Goal: Complete application form: Complete application form

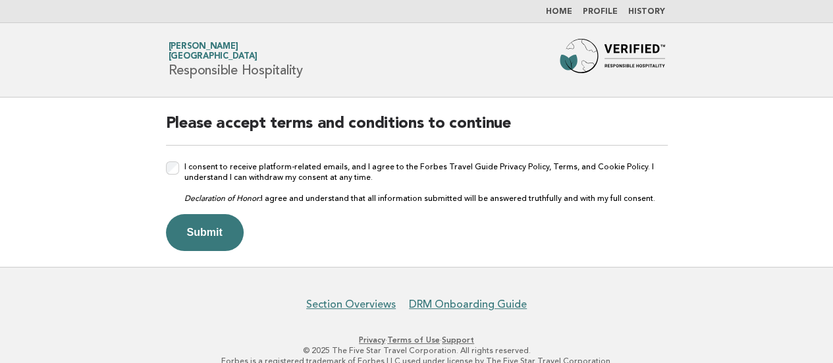
click at [165, 167] on div "Please accept terms and conditions to continue I consent to receive platform-re…" at bounding box center [416, 181] width 533 height 169
click at [197, 222] on button "Submit" at bounding box center [205, 232] width 78 height 37
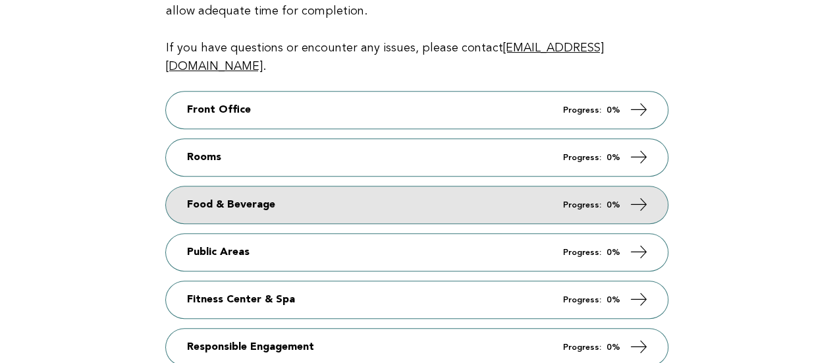
scroll to position [263, 0]
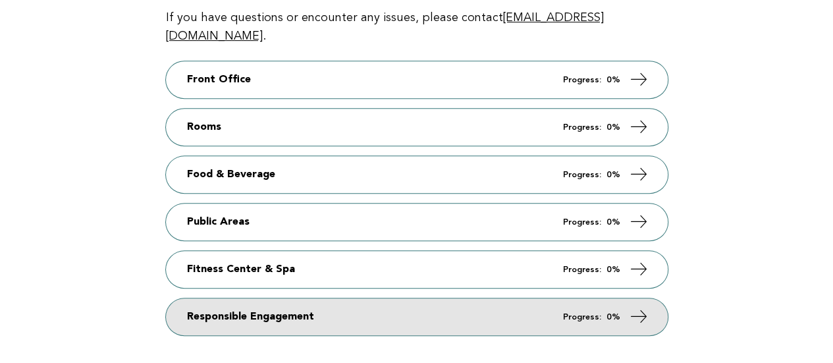
click at [363, 298] on link "Responsible Engagement Progress: 0%" at bounding box center [417, 316] width 502 height 37
click at [336, 298] on link "Responsible Engagement Progress: 0%" at bounding box center [417, 316] width 502 height 37
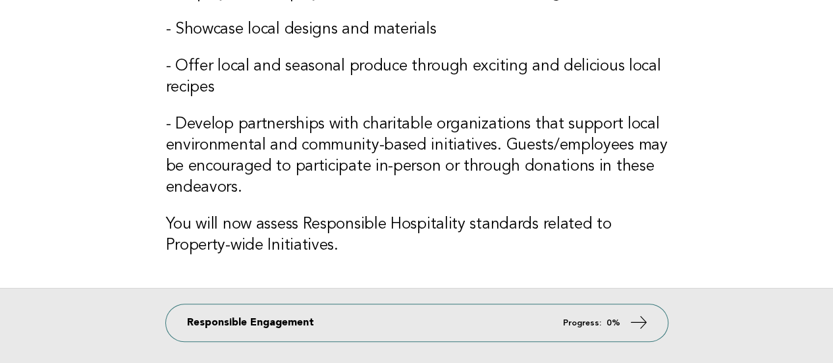
scroll to position [395, 0]
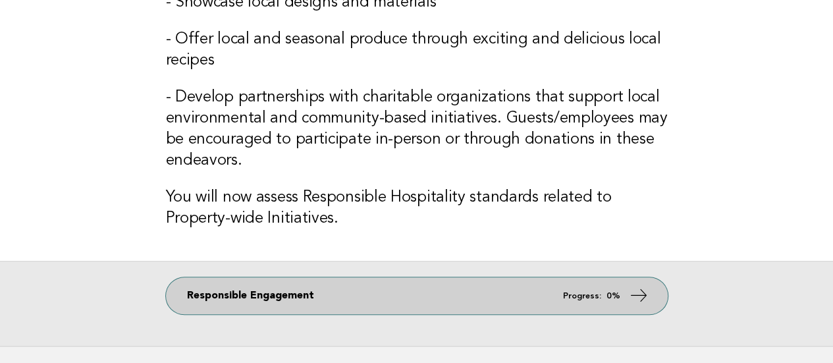
click at [637, 290] on icon at bounding box center [638, 295] width 19 height 19
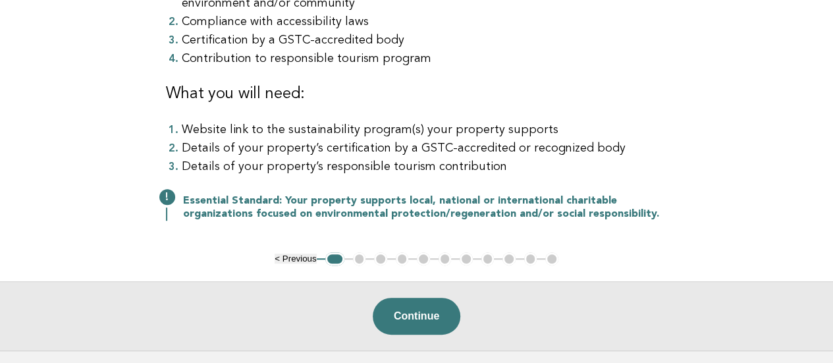
scroll to position [284, 0]
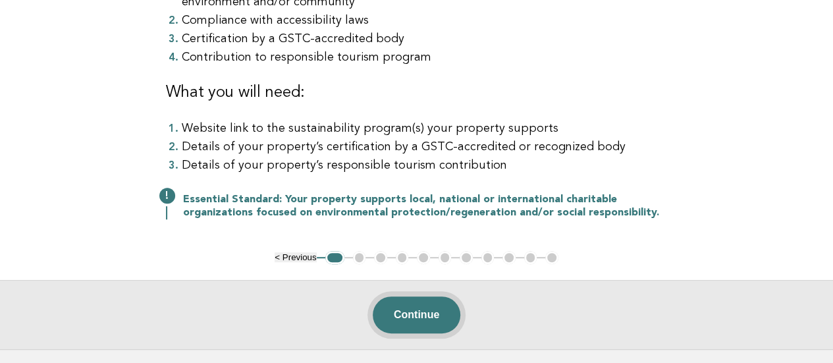
click at [407, 318] on button "Continue" at bounding box center [417, 314] width 88 height 37
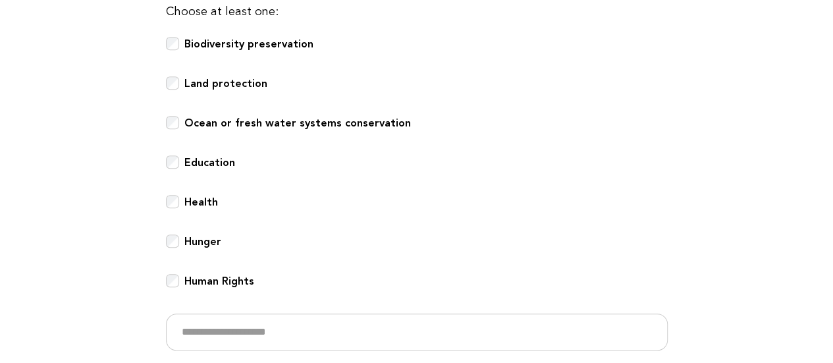
scroll to position [465, 0]
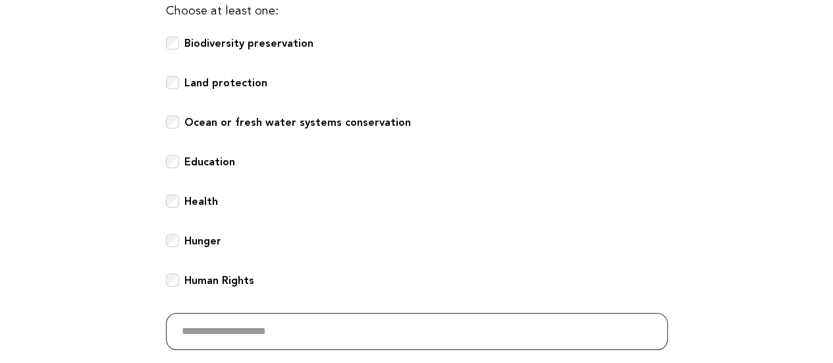
click at [247, 336] on input "text" at bounding box center [417, 331] width 502 height 37
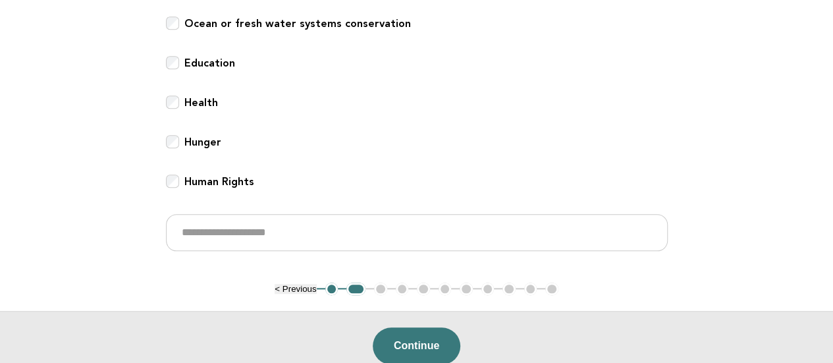
scroll to position [613, 0]
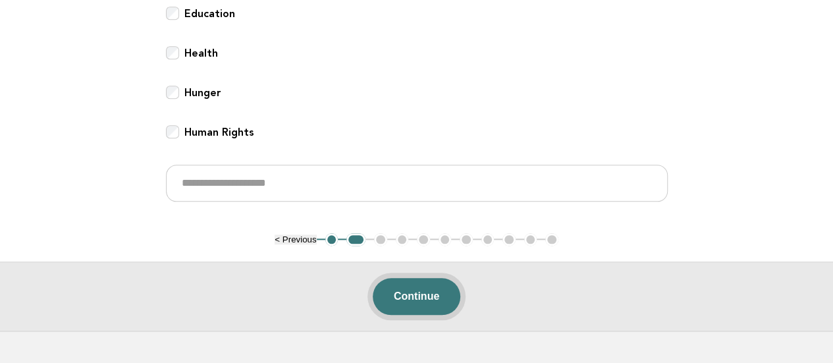
click at [428, 292] on button "Continue" at bounding box center [417, 296] width 88 height 37
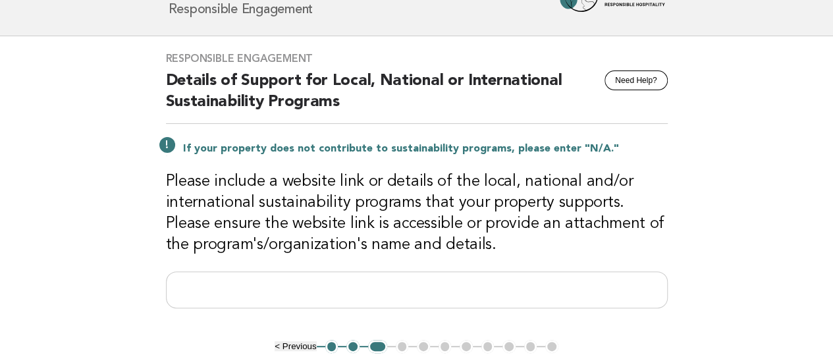
scroll to position [132, 0]
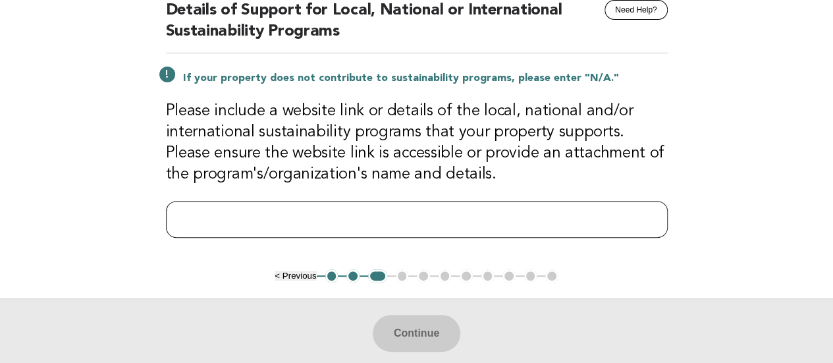
click at [414, 221] on input "text" at bounding box center [417, 219] width 502 height 37
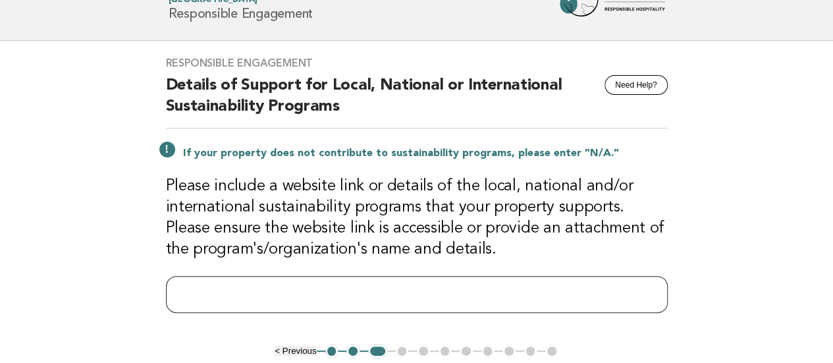
scroll to position [0, 0]
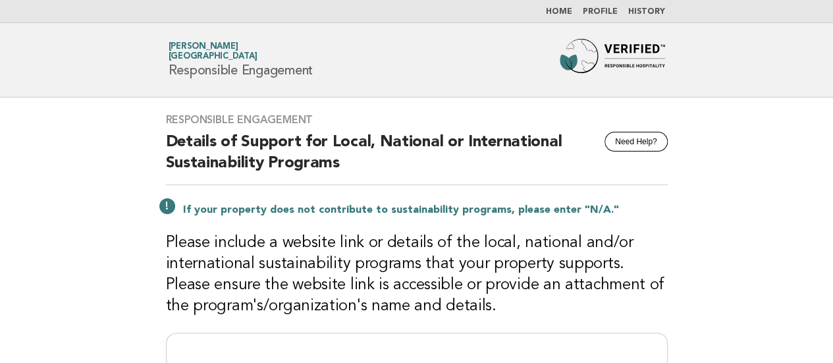
click at [581, 62] on img at bounding box center [611, 60] width 105 height 42
click at [562, 11] on link "Home" at bounding box center [559, 12] width 26 height 8
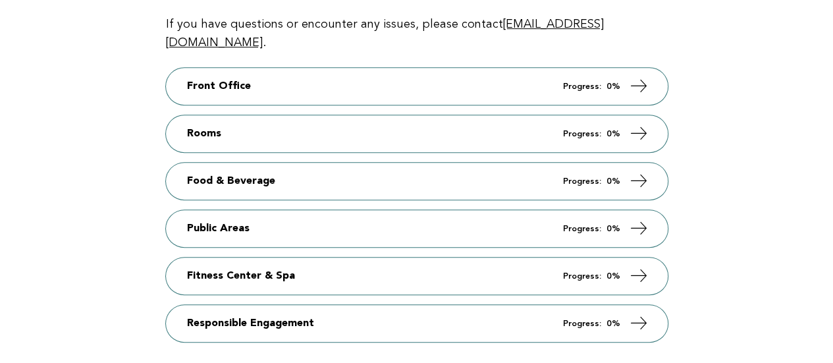
scroll to position [378, 0]
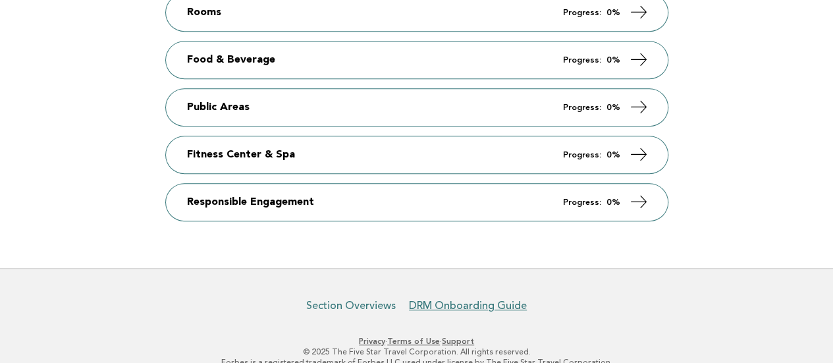
click at [388, 299] on link "Section Overviews" at bounding box center [351, 305] width 90 height 13
click at [440, 299] on link "DRM Onboarding Guide" at bounding box center [468, 305] width 118 height 13
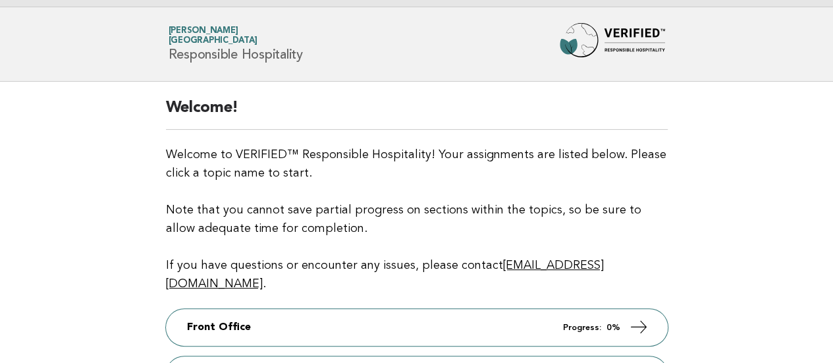
scroll to position [0, 0]
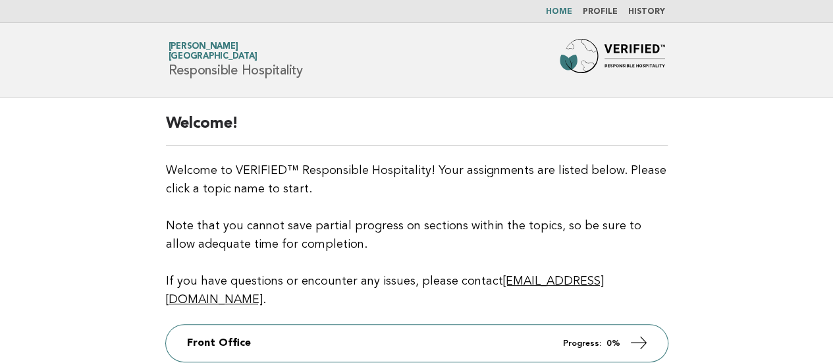
click at [605, 10] on link "Profile" at bounding box center [600, 12] width 35 height 8
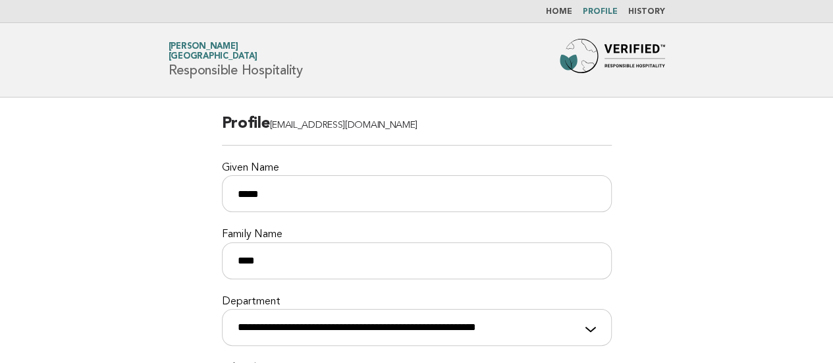
click at [649, 13] on link "History" at bounding box center [646, 12] width 37 height 8
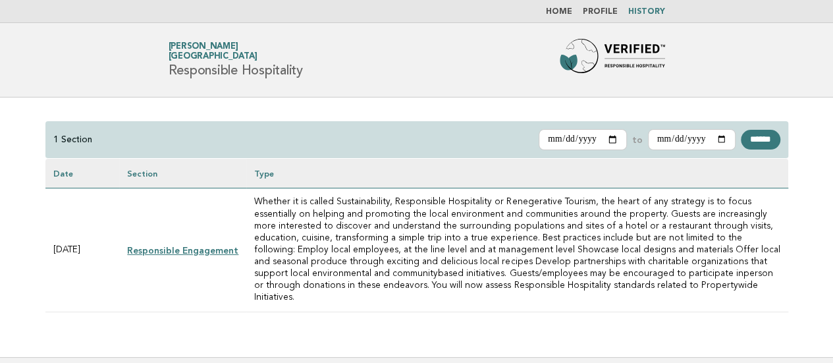
click at [217, 245] on link "Responsible Engagement" at bounding box center [182, 250] width 111 height 11
click at [201, 245] on link "Responsible Engagement" at bounding box center [182, 250] width 111 height 11
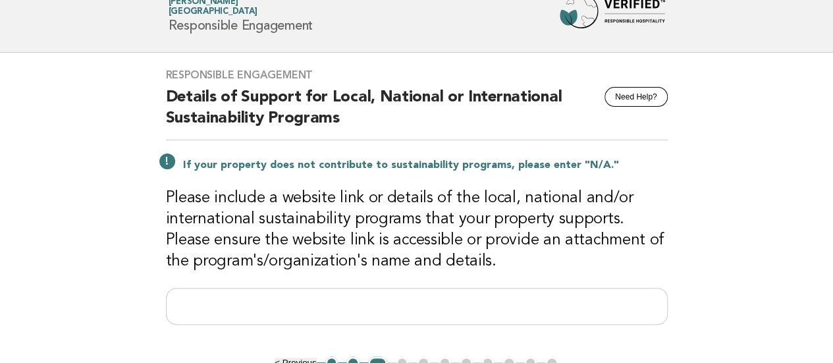
scroll to position [66, 0]
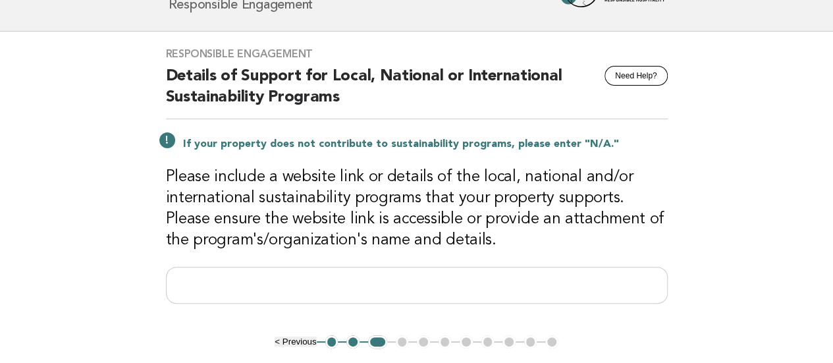
click at [332, 342] on button "1" at bounding box center [331, 341] width 13 height 13
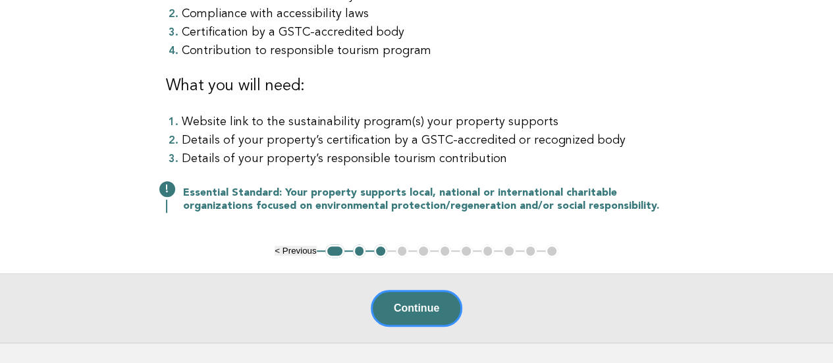
scroll to position [329, 0]
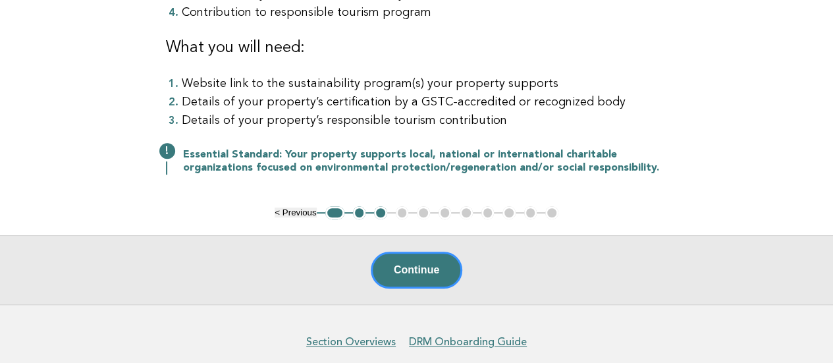
click at [357, 207] on button "2" at bounding box center [359, 212] width 13 height 13
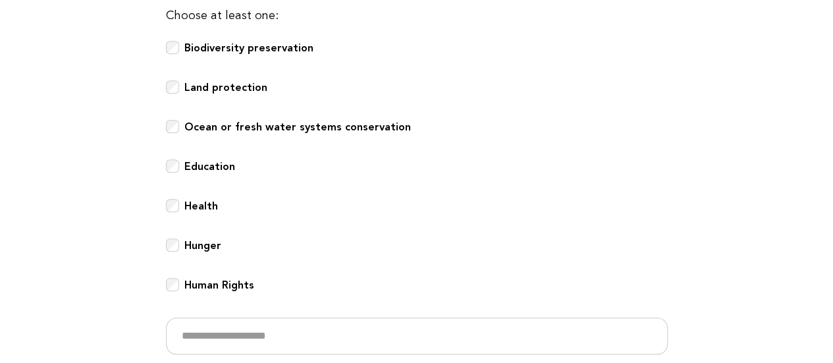
scroll to position [592, 0]
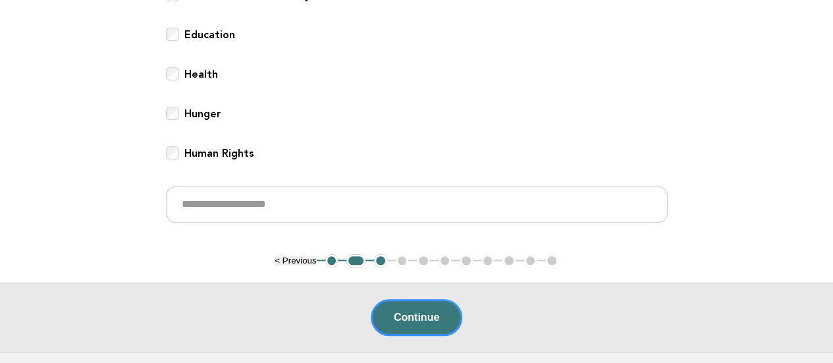
click at [174, 143] on div "Choose at least one: Biodiversity preservation Land protection Ocean or fresh w…" at bounding box center [417, 49] width 502 height 348
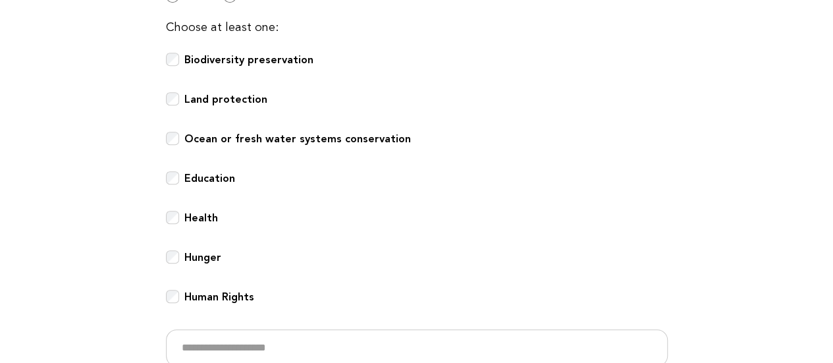
scroll to position [461, 0]
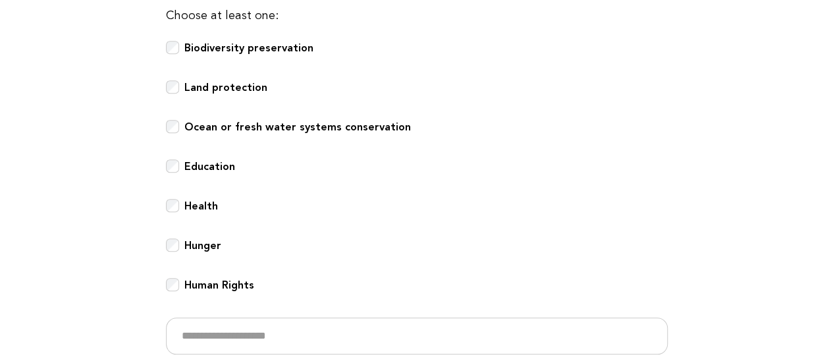
click at [179, 278] on div "Human Rights" at bounding box center [417, 292] width 502 height 29
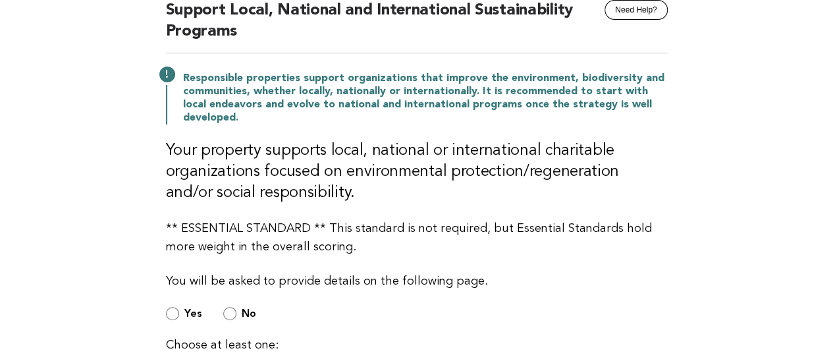
scroll to position [0, 0]
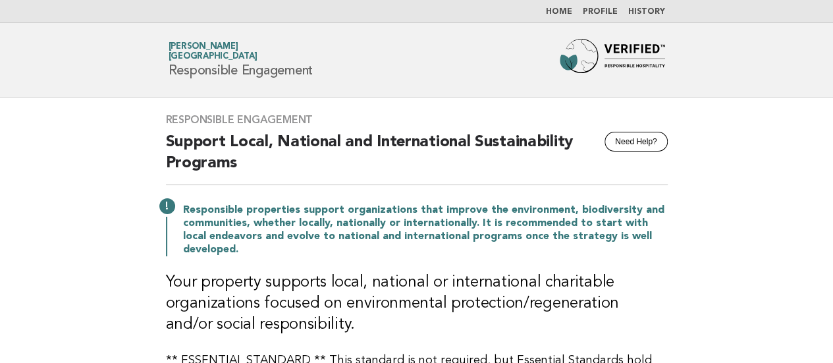
click at [569, 15] on link "Home" at bounding box center [559, 12] width 26 height 8
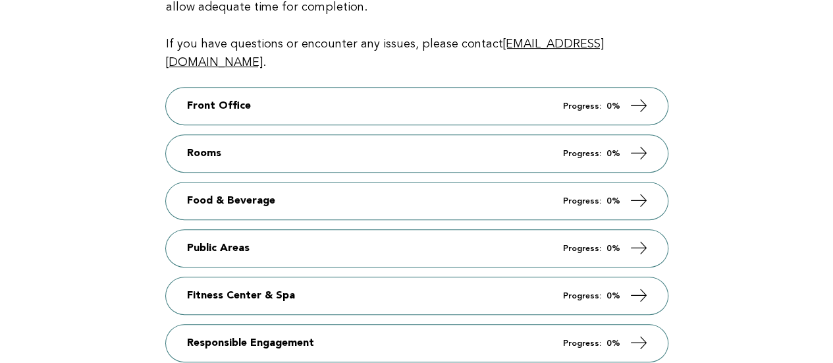
scroll to position [263, 0]
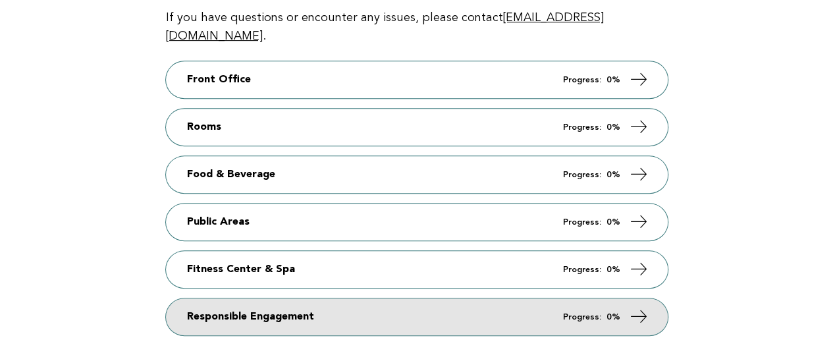
click at [641, 307] on icon at bounding box center [638, 316] width 19 height 19
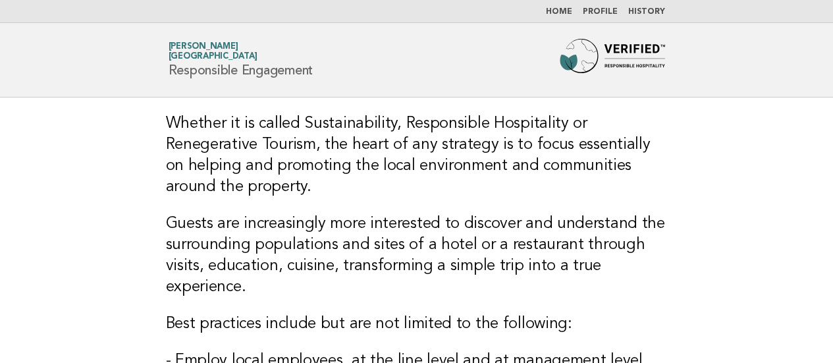
click at [571, 9] on link "Home" at bounding box center [559, 12] width 26 height 8
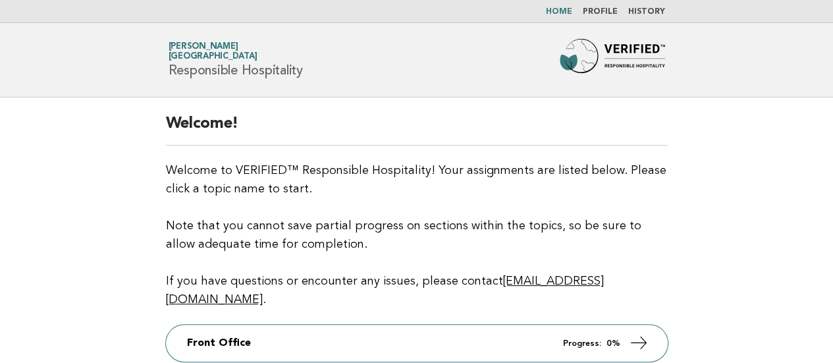
click at [649, 13] on link "History" at bounding box center [646, 12] width 37 height 8
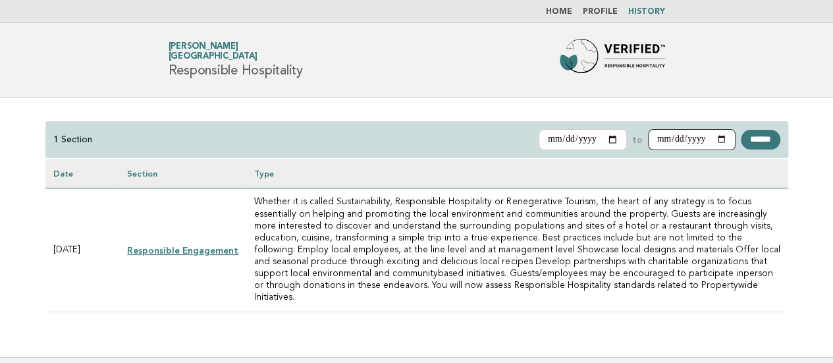
click at [716, 140] on input "**********" at bounding box center [692, 139] width 88 height 21
click at [715, 142] on input "**********" at bounding box center [692, 139] width 88 height 21
type input "**********"
click at [714, 141] on input "**********" at bounding box center [692, 139] width 88 height 21
click at [488, 104] on div "**********" at bounding box center [417, 226] width 764 height 259
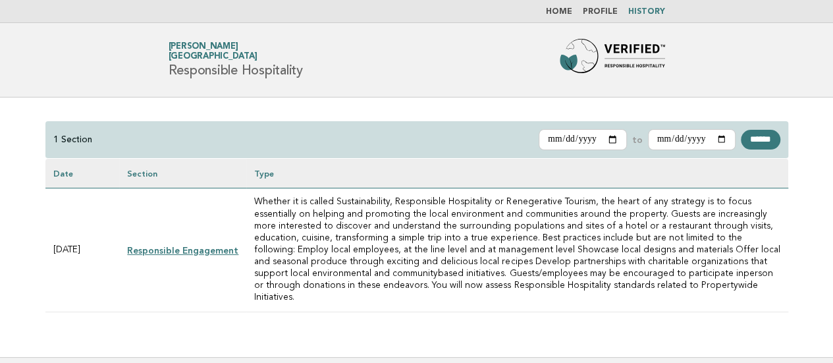
click at [201, 245] on link "Responsible Engagement" at bounding box center [182, 250] width 111 height 11
click at [195, 245] on link "Responsible Engagement" at bounding box center [182, 250] width 111 height 11
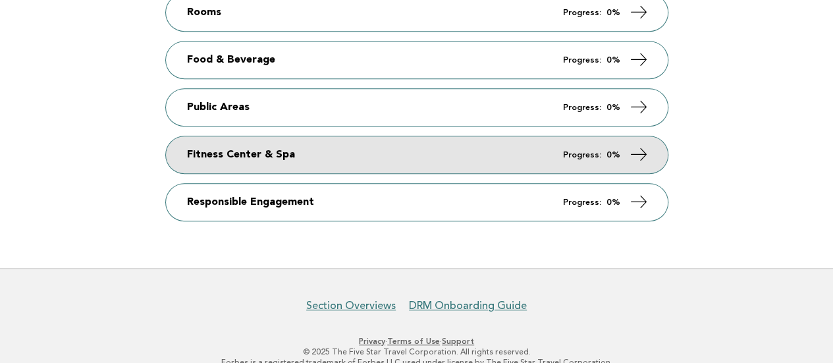
scroll to position [378, 0]
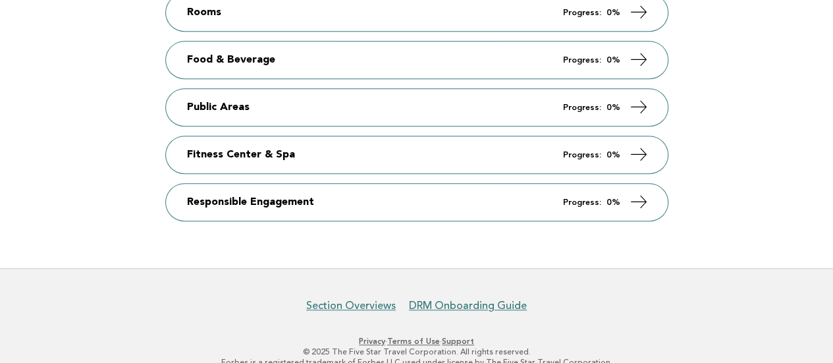
click at [407, 336] on link "Terms of Use" at bounding box center [413, 340] width 53 height 9
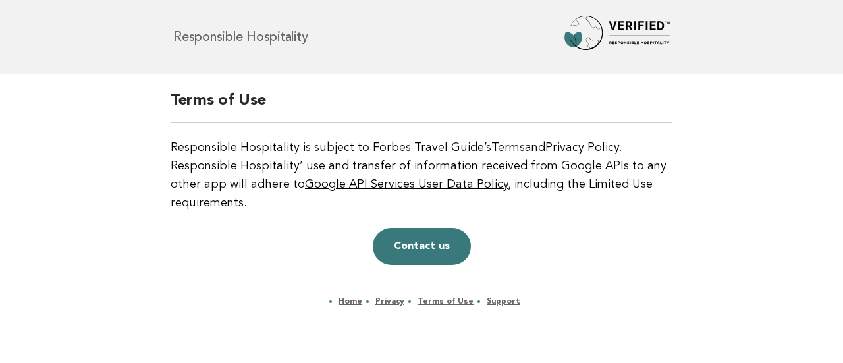
click at [544, 234] on p "Contact us" at bounding box center [421, 246] width 502 height 37
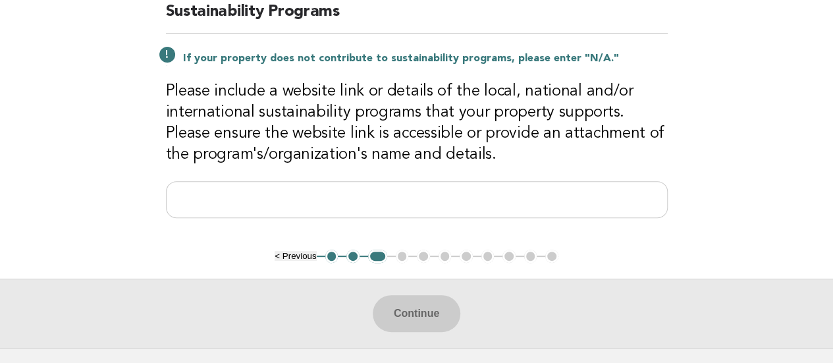
scroll to position [117, 0]
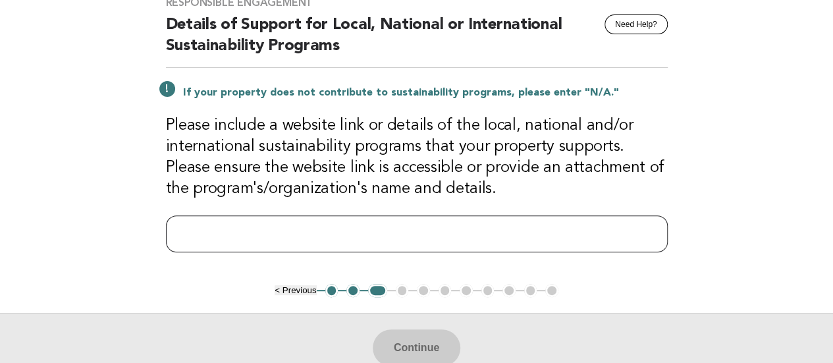
click at [455, 240] on input "text" at bounding box center [417, 233] width 502 height 37
paste input "**********"
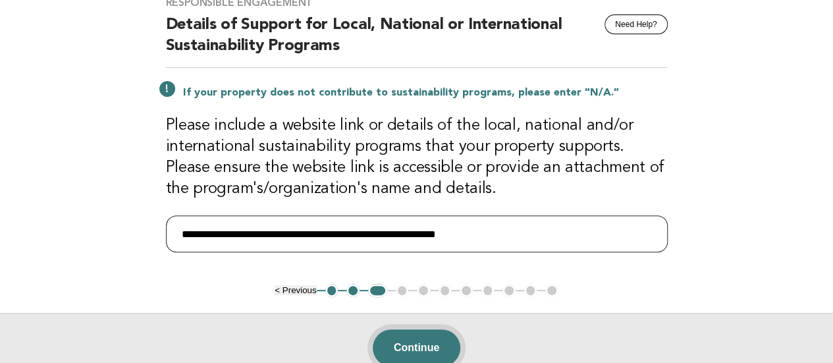
type input "**********"
click at [440, 338] on button "Continue" at bounding box center [417, 347] width 88 height 37
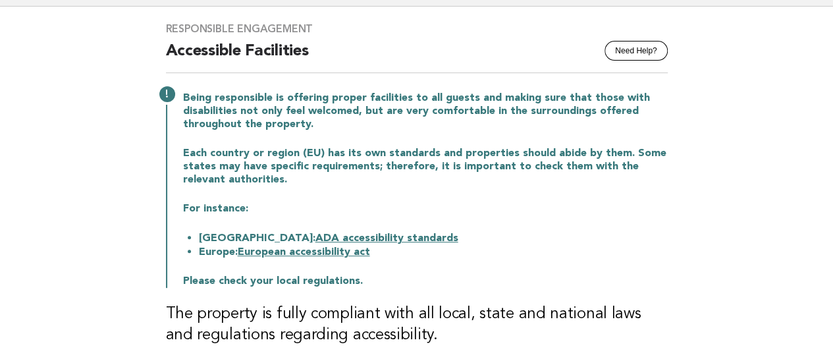
scroll to position [132, 0]
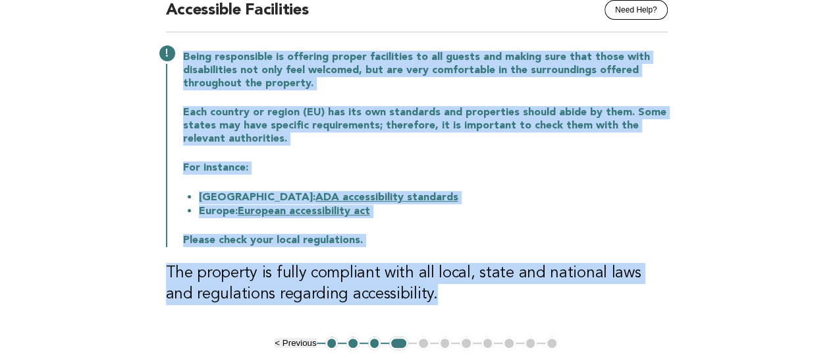
drag, startPoint x: 406, startPoint y: 298, endPoint x: 171, endPoint y: 49, distance: 342.2
click at [171, 49] on div "Responsible Engagement Need Help? Accessible Facilities Being responsible is of…" at bounding box center [416, 151] width 533 height 371
click at [579, 167] on p "For instance:" at bounding box center [425, 167] width 484 height 13
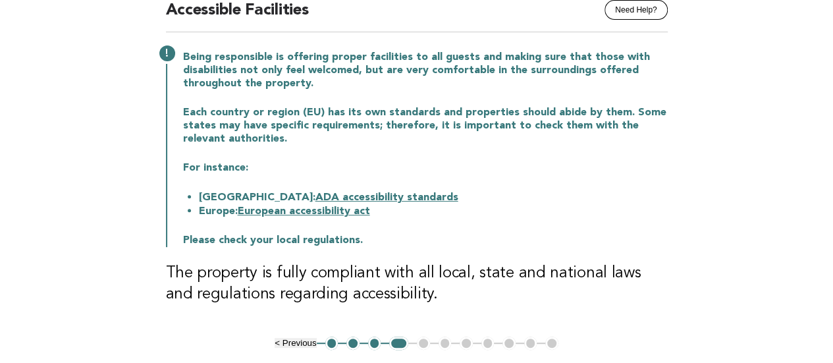
click at [421, 342] on ul "< Previous 1 2 3 4 5 6 7 8 9 10 11" at bounding box center [416, 342] width 284 height 13
click at [398, 343] on button "4" at bounding box center [398, 342] width 19 height 13
click at [421, 342] on ul "< Previous 1 2 3 4 5 6 7 8 9 10 11" at bounding box center [416, 342] width 284 height 13
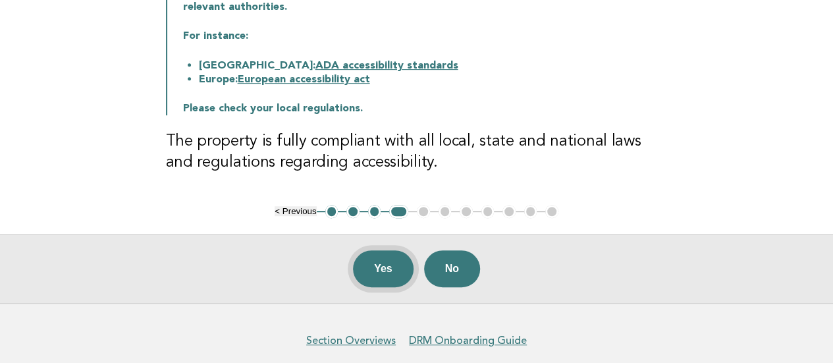
scroll to position [197, 0]
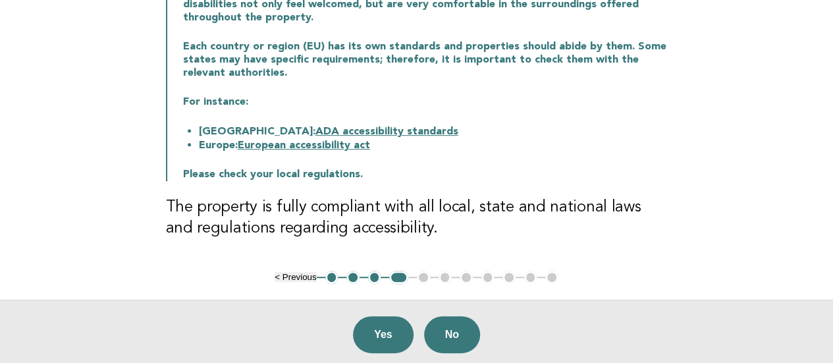
click at [379, 342] on button "Yes" at bounding box center [383, 334] width 61 height 37
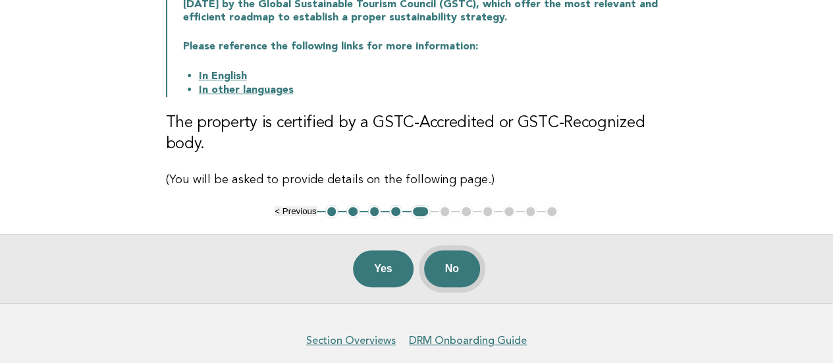
click at [450, 271] on button "No" at bounding box center [452, 268] width 56 height 37
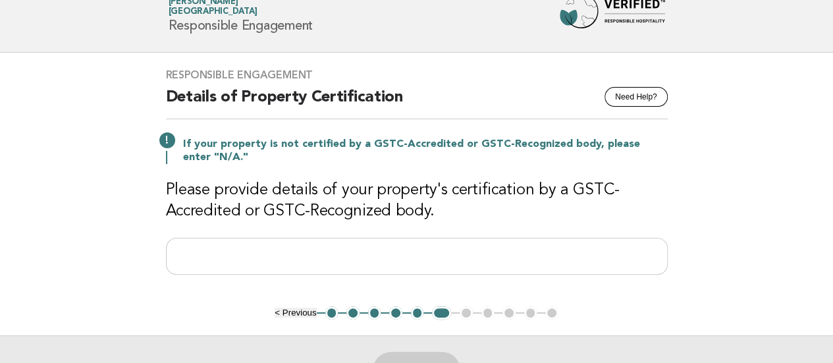
scroll to position [66, 0]
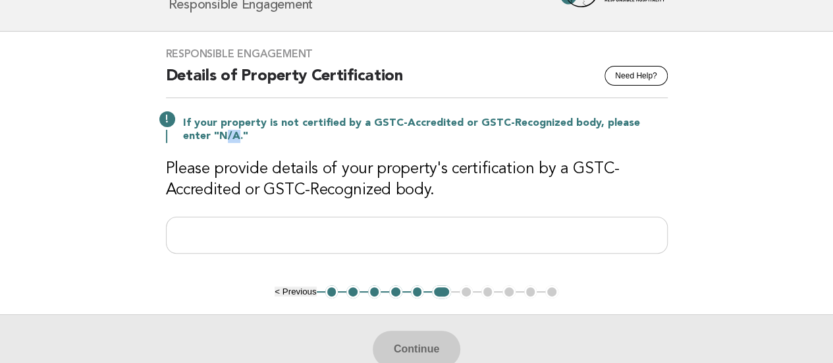
click at [208, 136] on p "If your property is not certified by a GSTC-Accredited or GSTC-Recognized body,…" at bounding box center [425, 130] width 484 height 26
drag, startPoint x: 188, startPoint y: 134, endPoint x: 207, endPoint y: 135, distance: 19.8
click at [207, 135] on p "If your property is not certified by a GSTC-Accredited or GSTC-Recognized body,…" at bounding box center [425, 130] width 484 height 26
copy p "N/A"
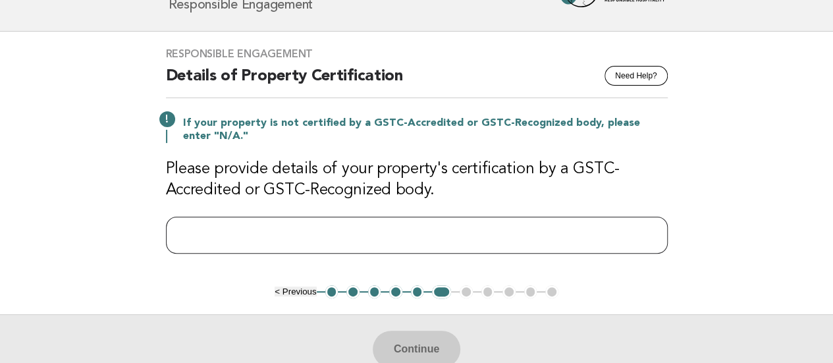
click at [215, 222] on input "text" at bounding box center [417, 235] width 502 height 37
paste input "***"
type input "***"
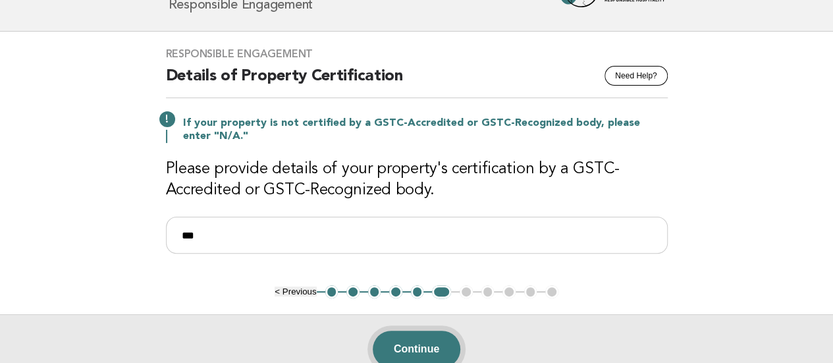
click at [399, 344] on button "Continue" at bounding box center [417, 348] width 88 height 37
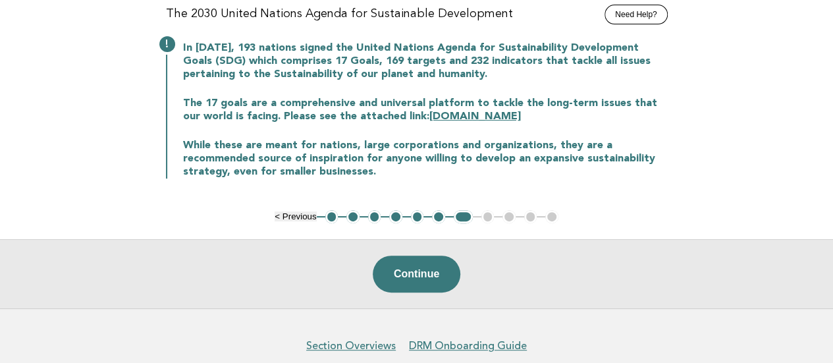
scroll to position [132, 0]
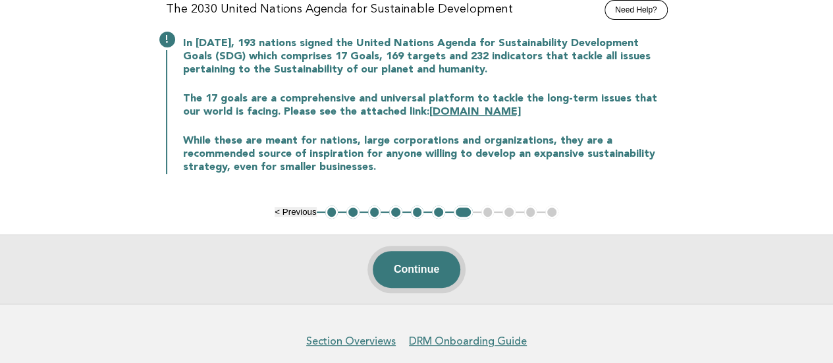
click at [427, 272] on button "Continue" at bounding box center [417, 269] width 88 height 37
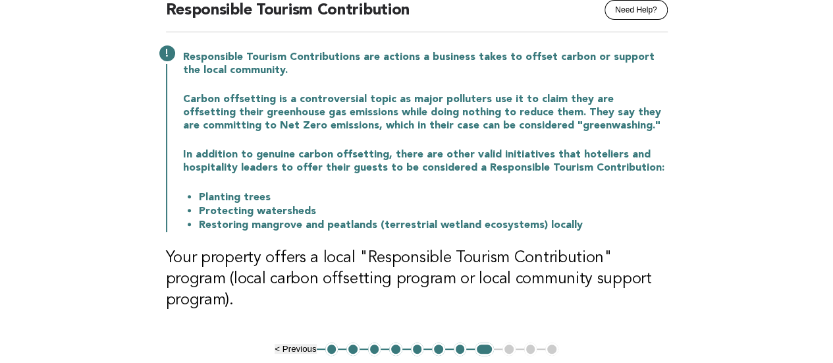
scroll to position [197, 0]
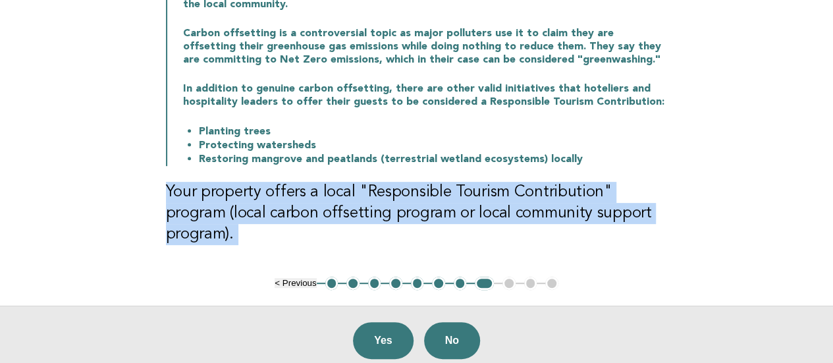
drag, startPoint x: 103, startPoint y: 197, endPoint x: 99, endPoint y: 241, distance: 43.6
click at [99, 241] on main "Responsible Engagement Need Help? Responsible Tourism Contribution Responsible …" at bounding box center [416, 137] width 833 height 475
copy main "Your property offers a local "Responsible Tourism Contribution" program (local …"
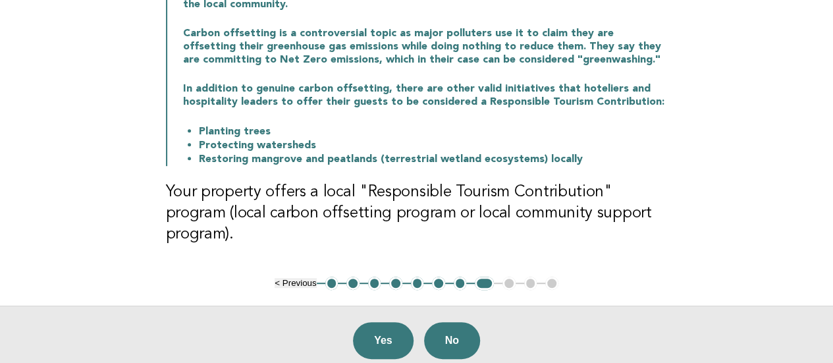
click at [710, 47] on main "Responsible Engagement Need Help? Responsible Tourism Contribution Responsible …" at bounding box center [416, 137] width 833 height 475
click at [380, 322] on button "Yes" at bounding box center [383, 340] width 61 height 37
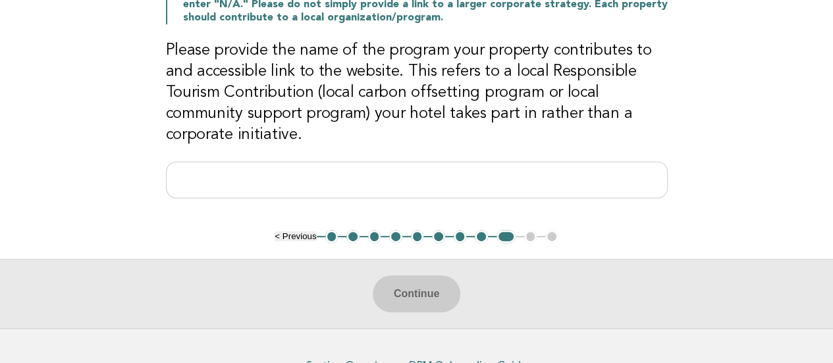
scroll to position [132, 0]
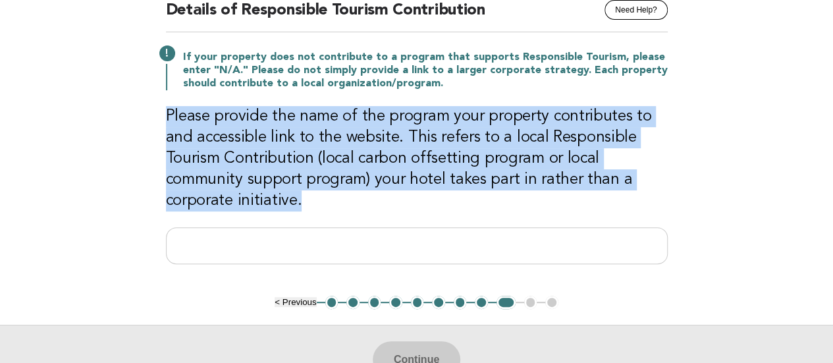
drag, startPoint x: 297, startPoint y: 203, endPoint x: 166, endPoint y: 108, distance: 161.7
click at [166, 108] on h3 "Please provide the name of the program your property contributes to and accessi…" at bounding box center [417, 158] width 502 height 105
copy h3 "Please provide the name of the program your property contributes to and accessi…"
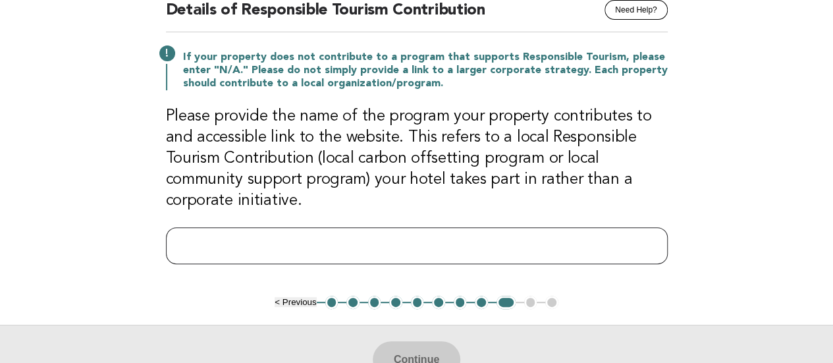
click at [349, 235] on input "text" at bounding box center [417, 245] width 502 height 37
paste input "**********"
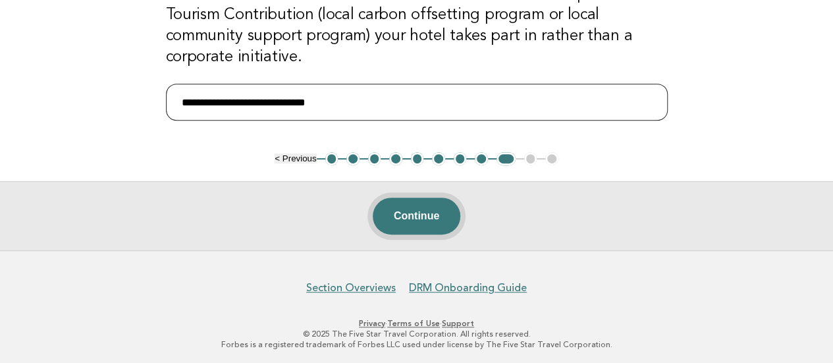
type input "**********"
click at [404, 207] on button "Continue" at bounding box center [417, 215] width 88 height 37
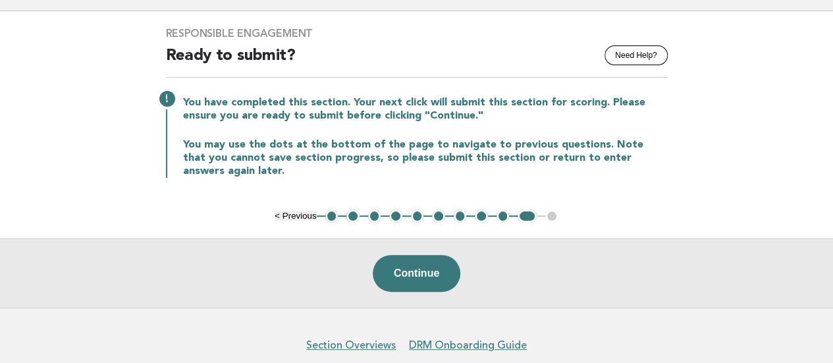
scroll to position [66, 0]
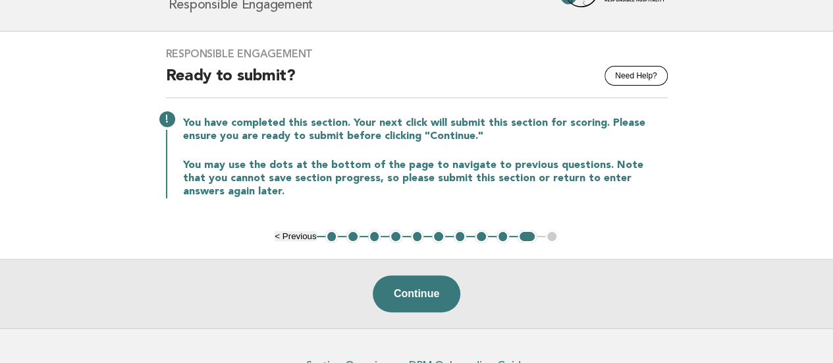
click at [502, 231] on button "9" at bounding box center [502, 236] width 13 height 13
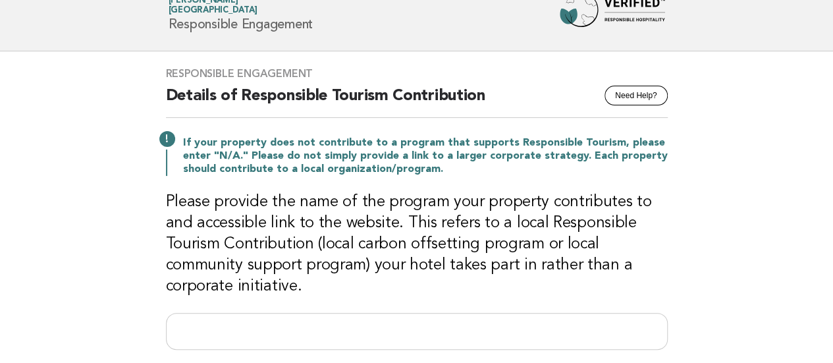
scroll to position [0, 0]
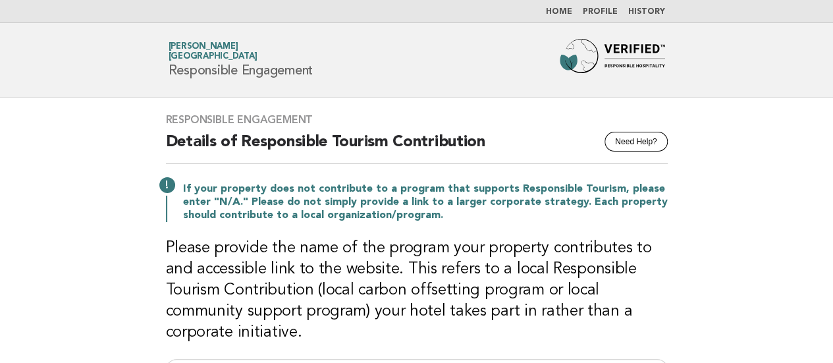
click at [556, 5] on nav "Home Profile History" at bounding box center [416, 11] width 833 height 23
click at [560, 11] on link "Home" at bounding box center [559, 12] width 26 height 8
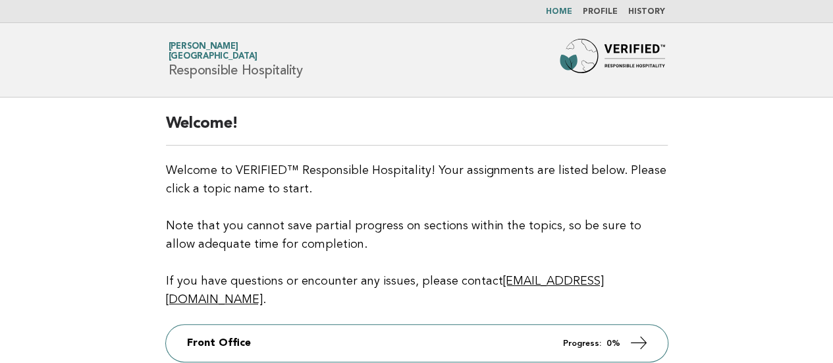
click at [654, 11] on link "History" at bounding box center [646, 12] width 37 height 8
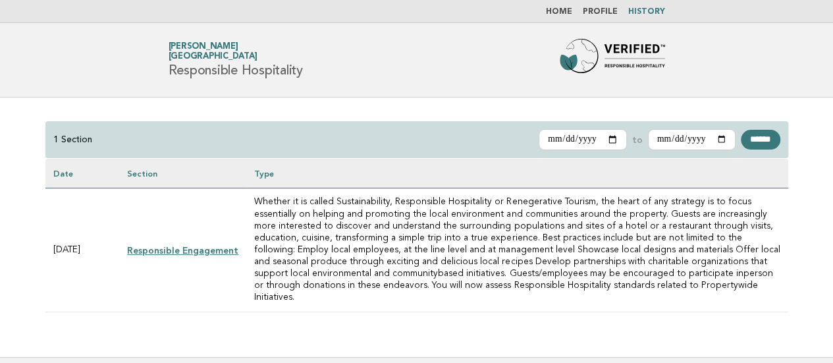
click at [167, 245] on link "Responsible Engagement" at bounding box center [182, 250] width 111 height 11
